Goal: Task Accomplishment & Management: Manage account settings

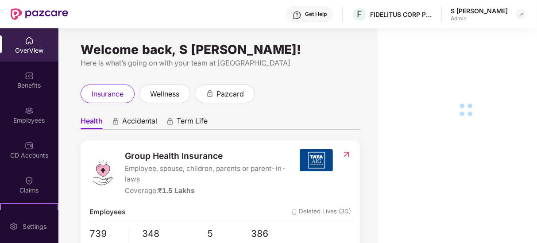
click at [35, 116] on div "Employees" at bounding box center [29, 120] width 58 height 9
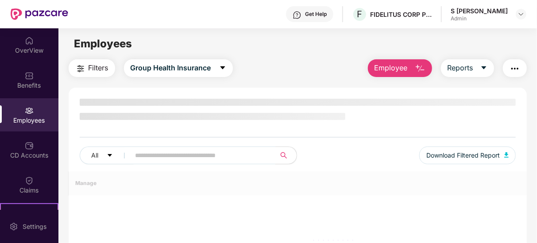
click at [189, 156] on span at bounding box center [200, 156] width 151 height 18
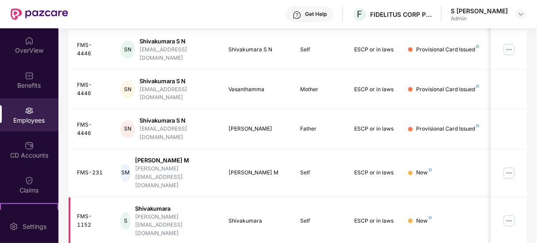
scroll to position [41, 0]
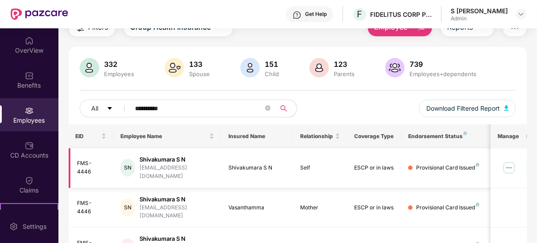
type input "**********"
click at [507, 164] on img at bounding box center [509, 168] width 14 height 14
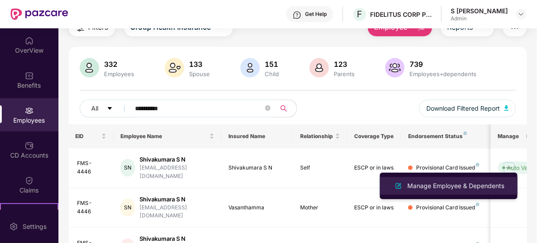
click at [442, 181] on div "Manage Employee & Dependents" at bounding box center [456, 186] width 100 height 10
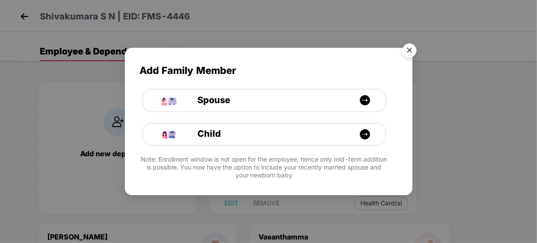
click at [407, 47] on img "Close" at bounding box center [409, 51] width 25 height 25
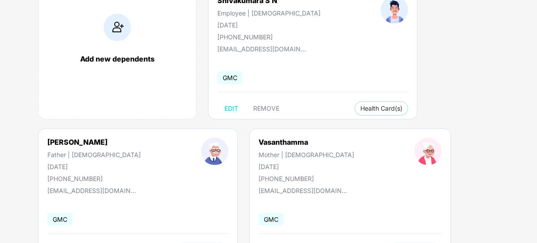
scroll to position [76, 0]
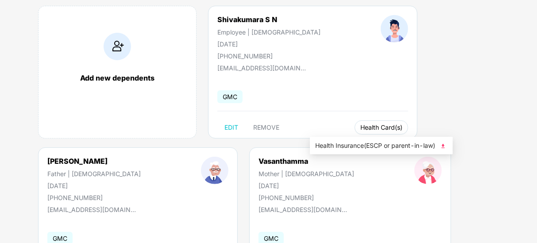
click at [355, 123] on button "Health Card(s)" at bounding box center [382, 127] width 54 height 14
click at [352, 141] on span "Health Insurance(ESCP or parent-in-law)" at bounding box center [381, 146] width 132 height 10
